Goal: Go to known website: Access a specific website the user already knows

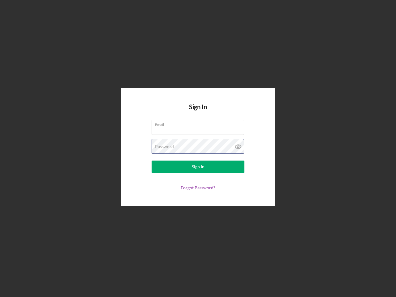
click at [198, 149] on div "Password" at bounding box center [198, 146] width 93 height 15
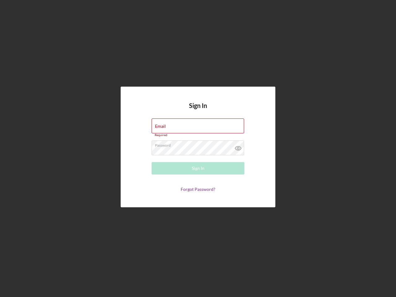
click at [238, 147] on icon at bounding box center [238, 148] width 15 height 15
